Goal: Information Seeking & Learning: Learn about a topic

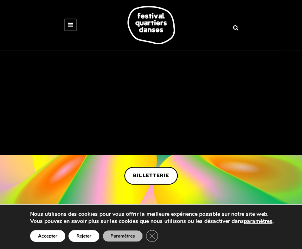
click at [28, 211] on div "Nous utilisons des cookies pour vous offrir la meilleure expérience possible su…" at bounding box center [150, 227] width 245 height 32
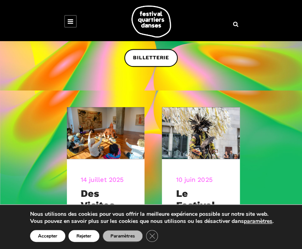
scroll to position [119, 0]
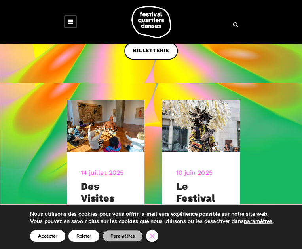
click at [158, 231] on icon "Close GDPR Cookie Banner" at bounding box center [152, 236] width 12 height 10
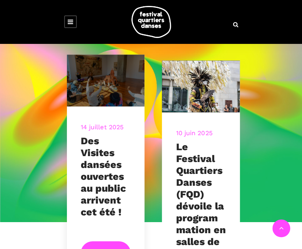
scroll to position [237, 0]
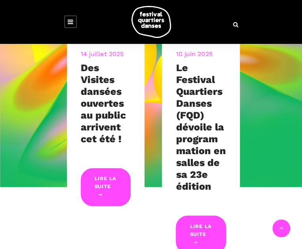
click at [64, 25] on link at bounding box center [70, 21] width 13 height 13
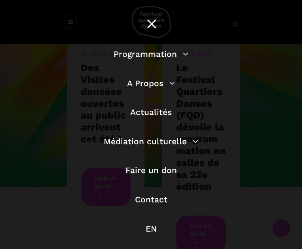
click at [144, 69] on li "Programmation Billetterie 2025 Programmation Gratuite Calendrier du Festival Le…" at bounding box center [150, 57] width 241 height 21
click at [142, 59] on link "Programmation" at bounding box center [150, 54] width 75 height 10
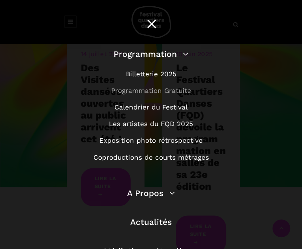
click at [145, 94] on link "Programmation Gratuite" at bounding box center [151, 91] width 80 height 8
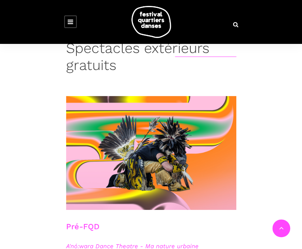
scroll to position [198, 0]
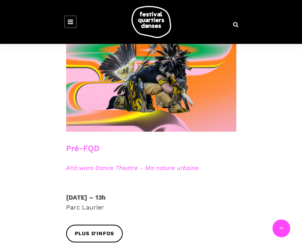
scroll to position [237, 0]
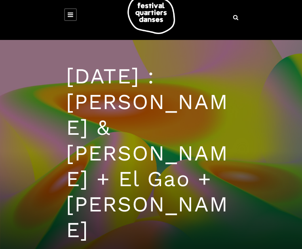
scroll to position [40, 0]
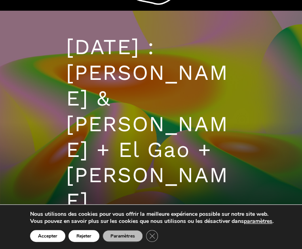
click at [65, 230] on button "Accepter" at bounding box center [47, 236] width 35 height 12
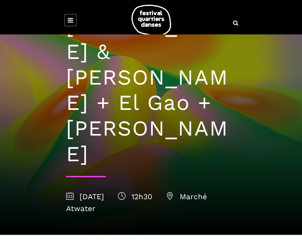
scroll to position [119, 0]
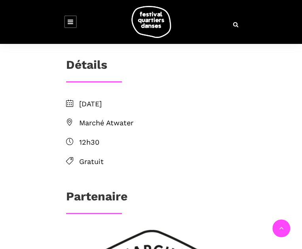
scroll to position [474, 0]
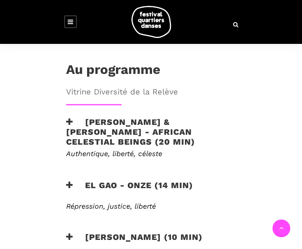
scroll to position [514, 0]
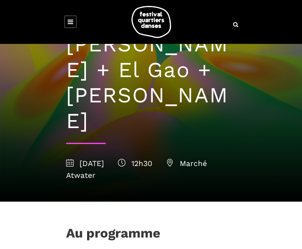
scroll to position [0, 0]
